Goal: Task Accomplishment & Management: Use online tool/utility

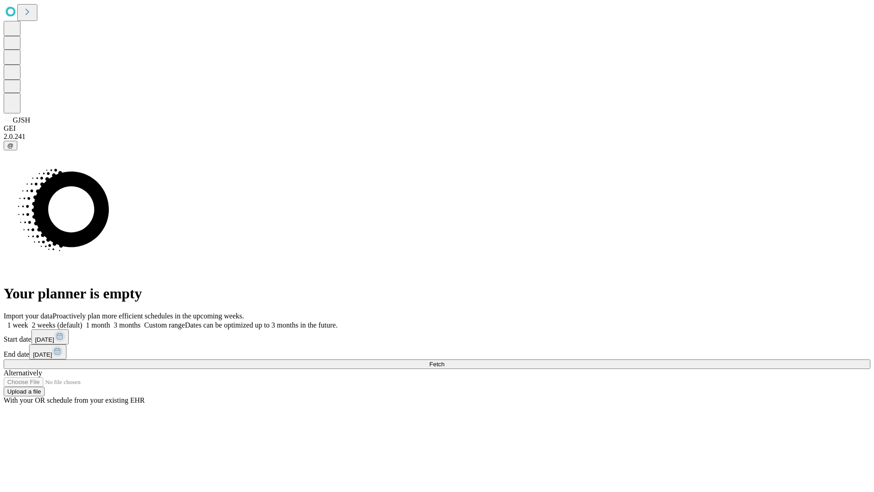
click at [444, 361] on span "Fetch" at bounding box center [436, 364] width 15 height 7
